Goal: Task Accomplishment & Management: Manage account settings

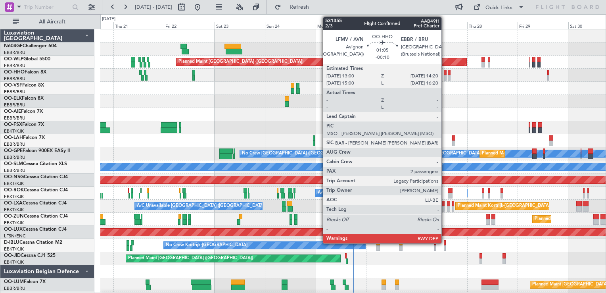
click at [445, 74] on div at bounding box center [445, 73] width 3 height 6
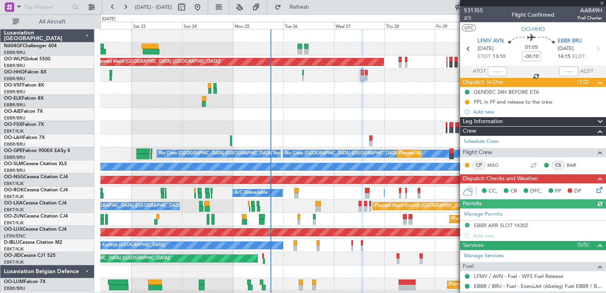
click at [345, 108] on div "Planned Maint [GEOGRAPHIC_DATA] ([GEOGRAPHIC_DATA]) Planned Maint [GEOGRAPHIC_D…" at bounding box center [353, 166] width 506 height 275
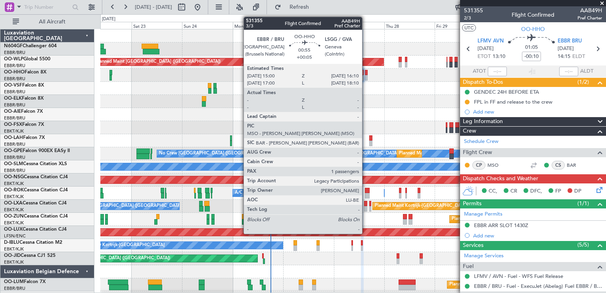
click at [366, 75] on div at bounding box center [366, 78] width 3 height 6
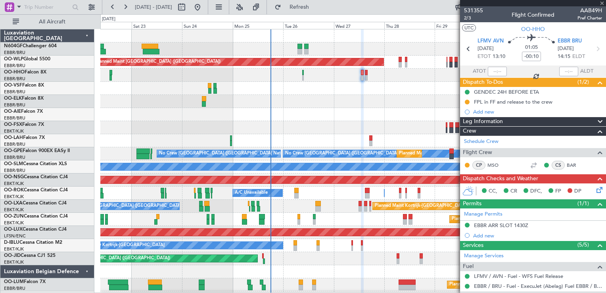
type input "+00:05"
type input "1"
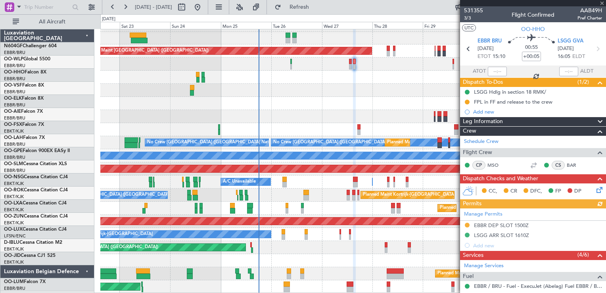
scroll to position [11, 0]
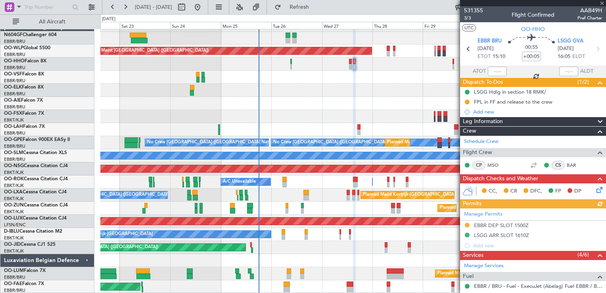
click at [351, 101] on div "Planned Maint [GEOGRAPHIC_DATA] ([GEOGRAPHIC_DATA]) Planned Maint [GEOGRAPHIC_D…" at bounding box center [353, 155] width 506 height 275
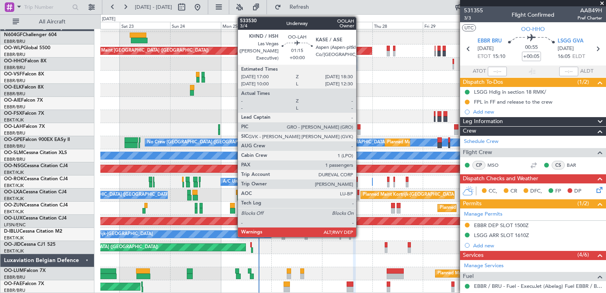
click at [360, 127] on div at bounding box center [359, 127] width 3 height 6
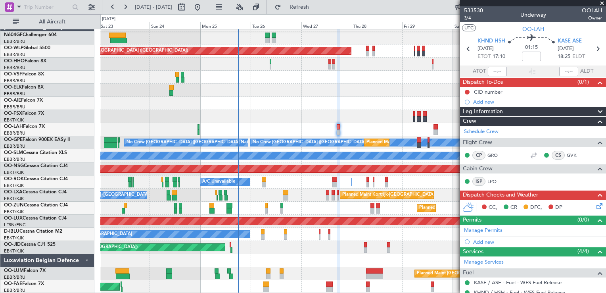
click at [352, 56] on div "Planned Maint [GEOGRAPHIC_DATA] ([GEOGRAPHIC_DATA]) Planned Maint [GEOGRAPHIC_D…" at bounding box center [353, 155] width 506 height 275
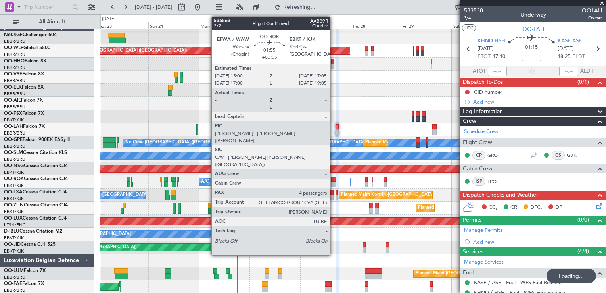
click at [333, 183] on div at bounding box center [333, 185] width 5 height 6
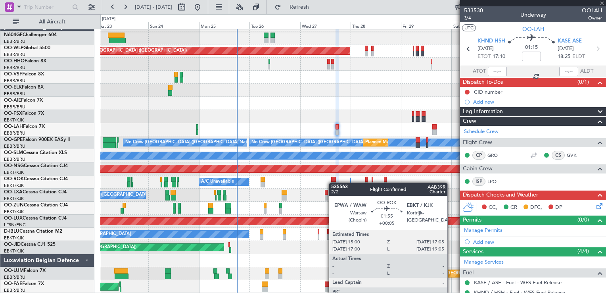
type input "+00:05"
type input "4"
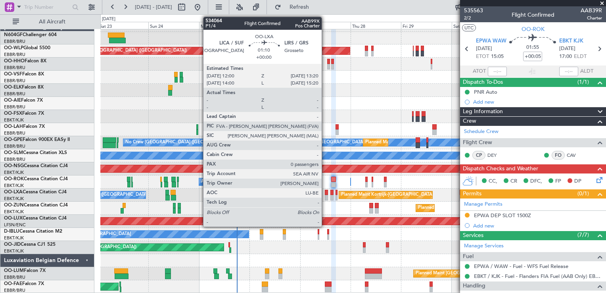
click at [325, 195] on div at bounding box center [326, 198] width 3 height 6
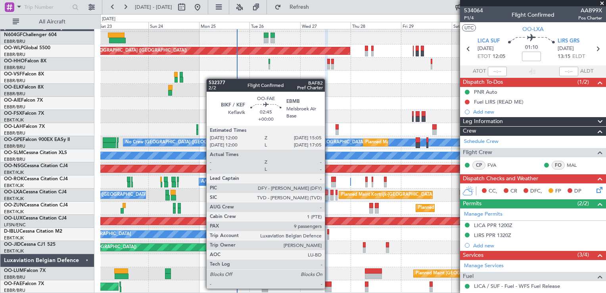
click at [329, 288] on div at bounding box center [328, 290] width 7 height 6
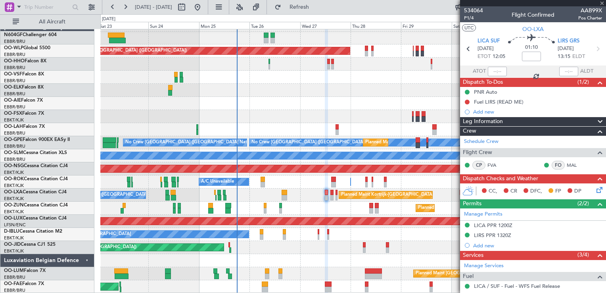
type input "9"
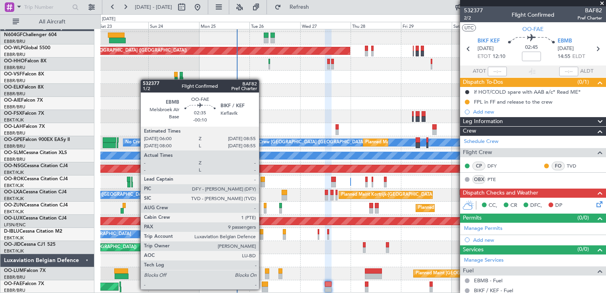
click at [263, 289] on div at bounding box center [265, 290] width 6 height 6
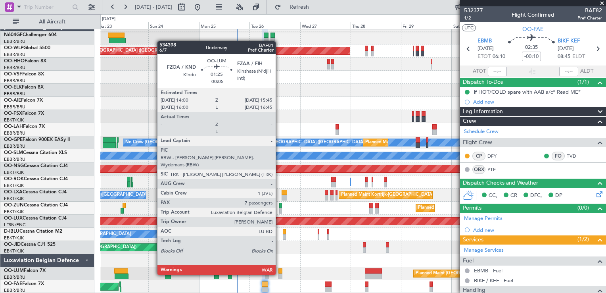
click at [279, 274] on div at bounding box center [281, 276] width 4 height 6
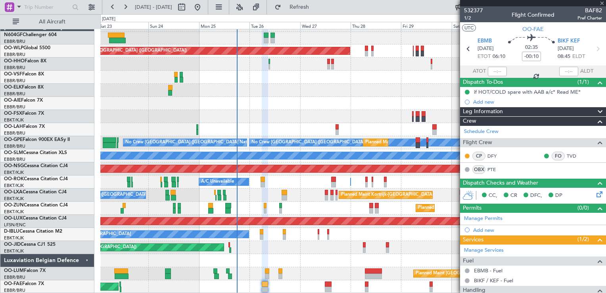
type input "-00:05"
type input "7"
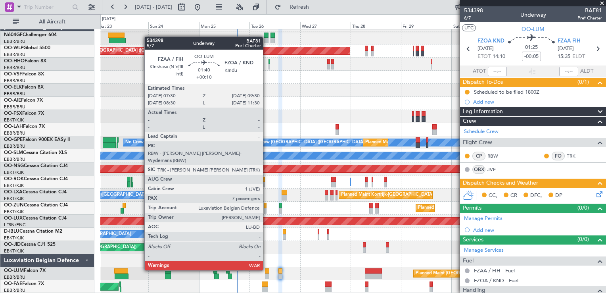
click at [267, 270] on div at bounding box center [267, 271] width 4 height 6
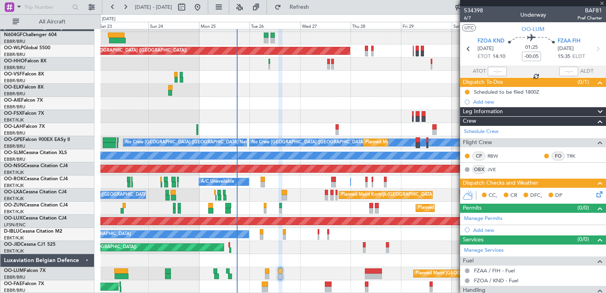
type input "+00:10"
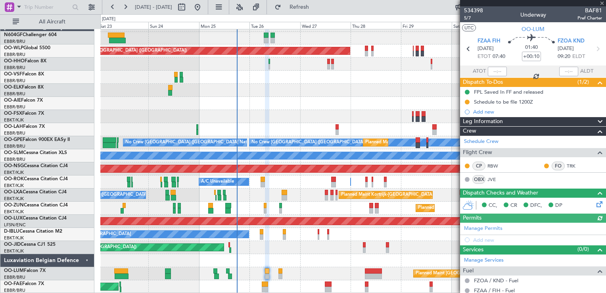
click at [310, 255] on div at bounding box center [353, 260] width 506 height 13
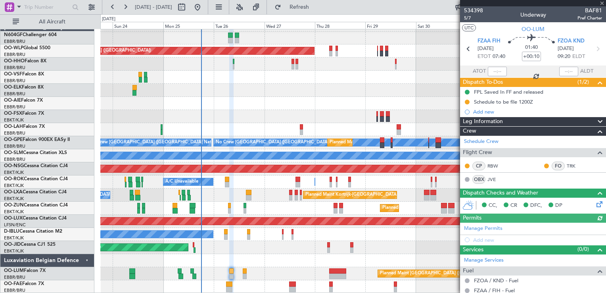
click at [272, 252] on div "Planned Maint [GEOGRAPHIC_DATA] ([GEOGRAPHIC_DATA]) Planned Maint [GEOGRAPHIC_D…" at bounding box center [353, 155] width 506 height 275
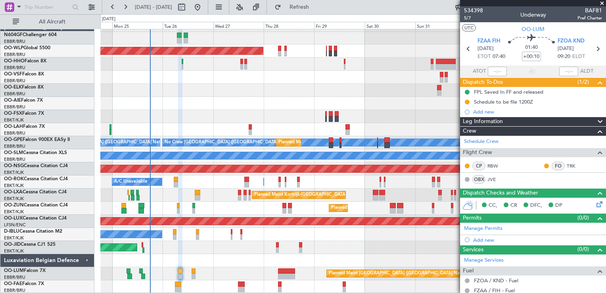
click at [322, 235] on div "Planned Maint [GEOGRAPHIC_DATA] ([GEOGRAPHIC_DATA]) Planned Maint [GEOGRAPHIC_D…" at bounding box center [353, 155] width 506 height 275
